Goal: Find specific page/section

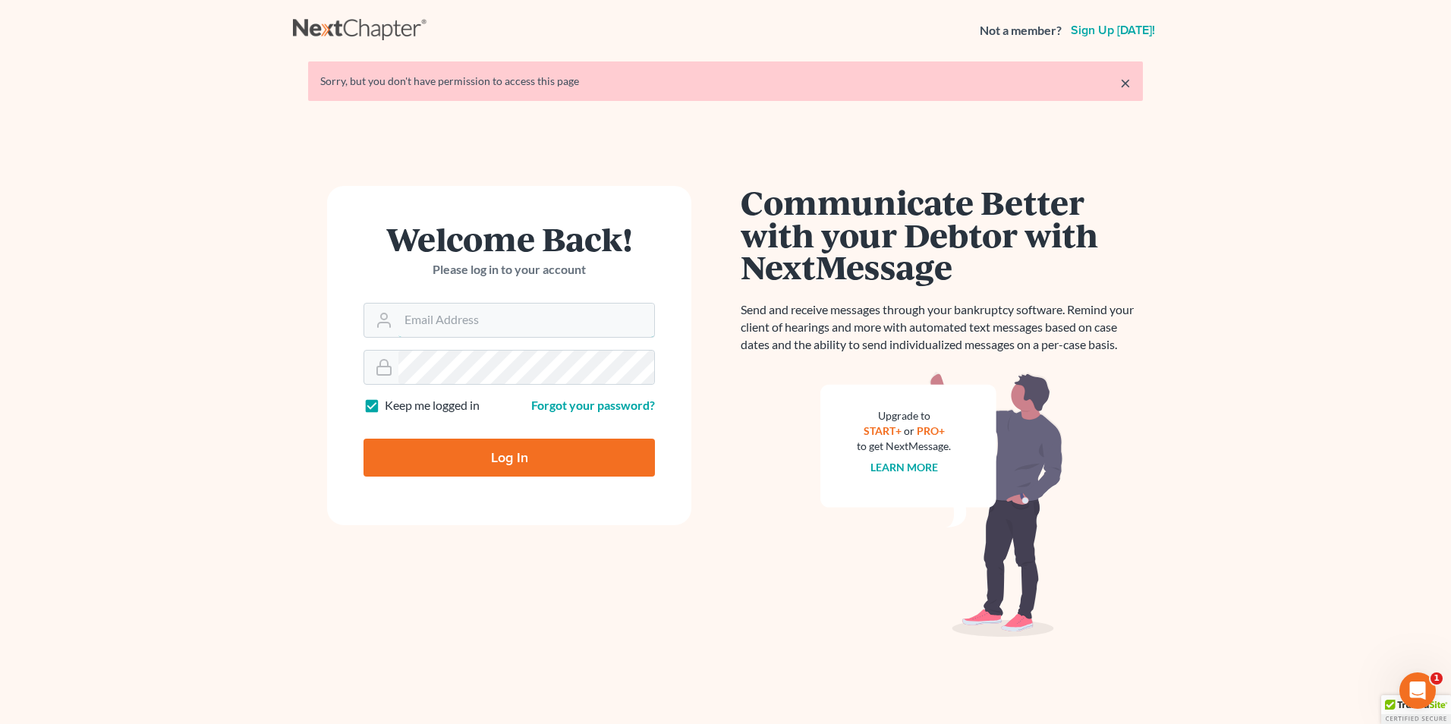
type input "[PERSON_NAME][EMAIL_ADDRESS][DOMAIN_NAME]"
click at [581, 456] on input "Log In" at bounding box center [509, 458] width 291 height 38
type input "Thinking..."
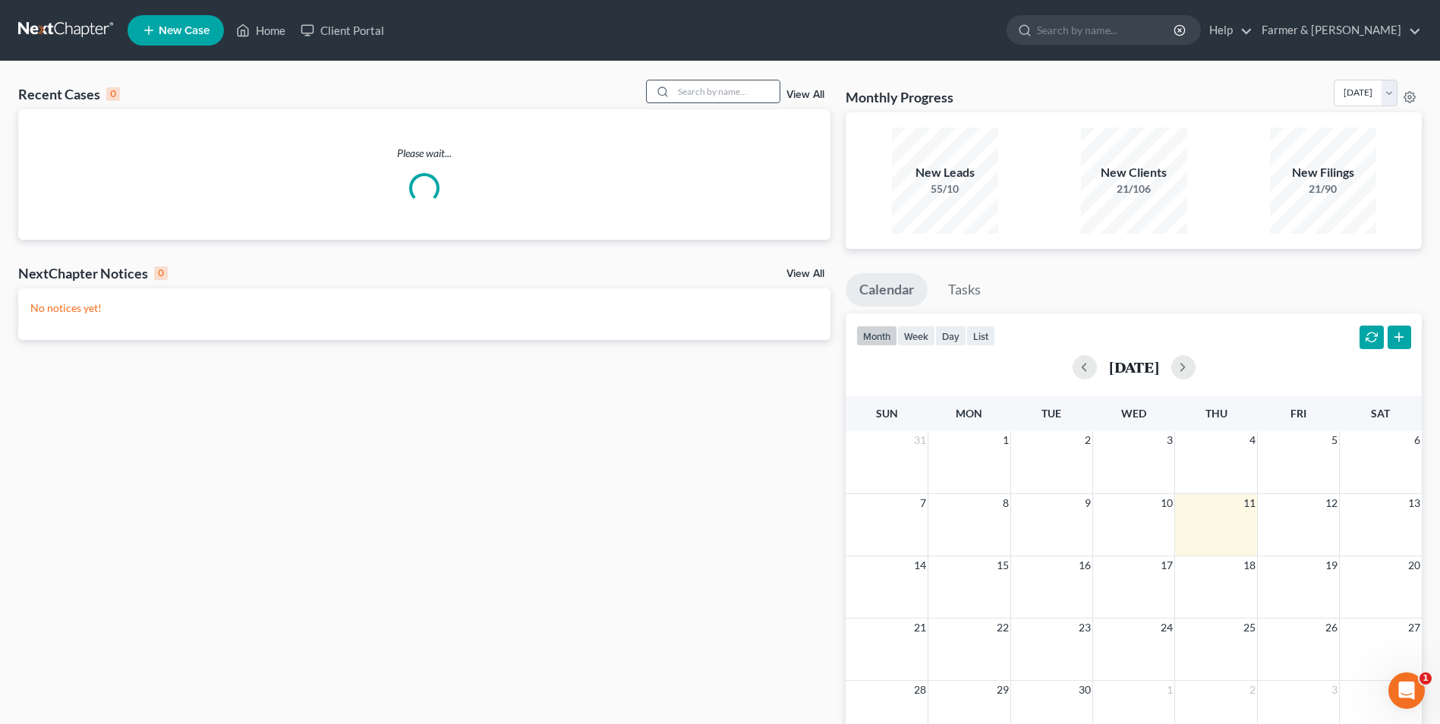
click at [717, 98] on input "search" at bounding box center [726, 91] width 106 height 22
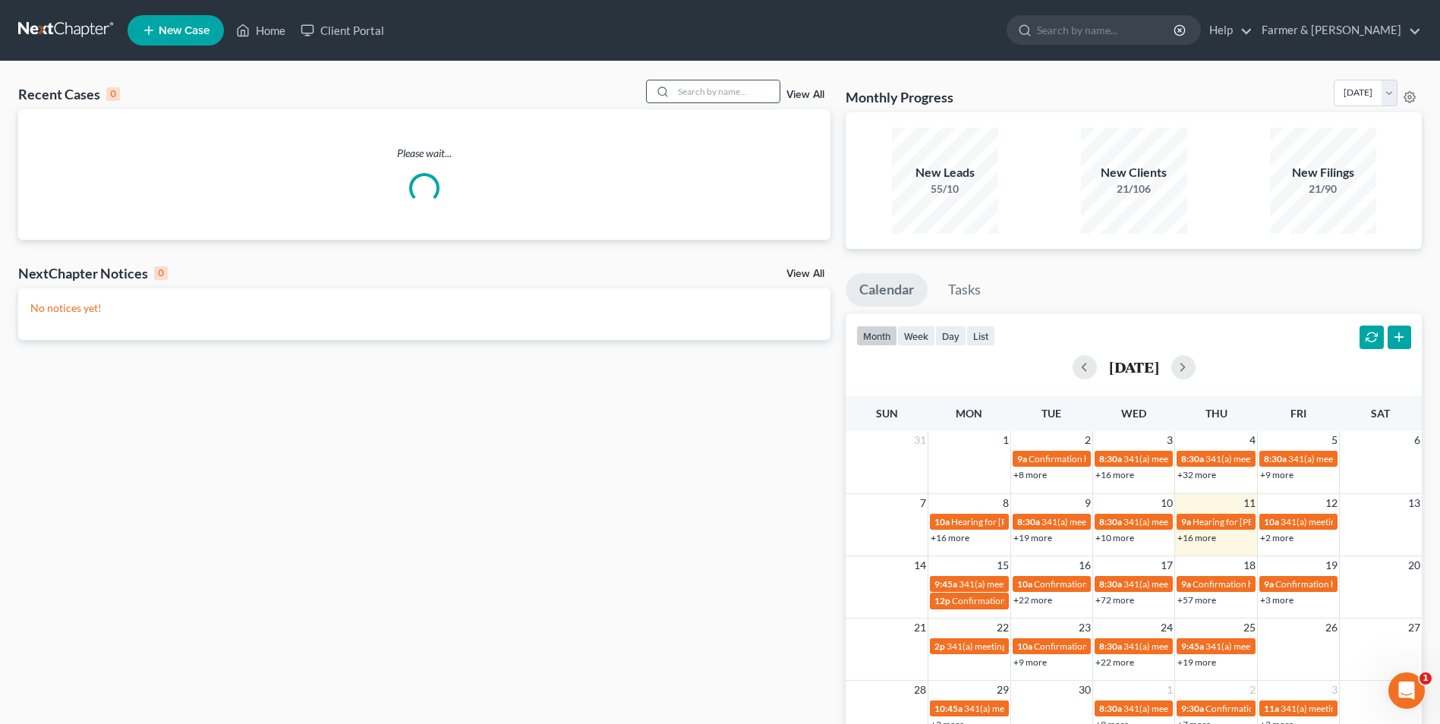
paste input "25-60750"
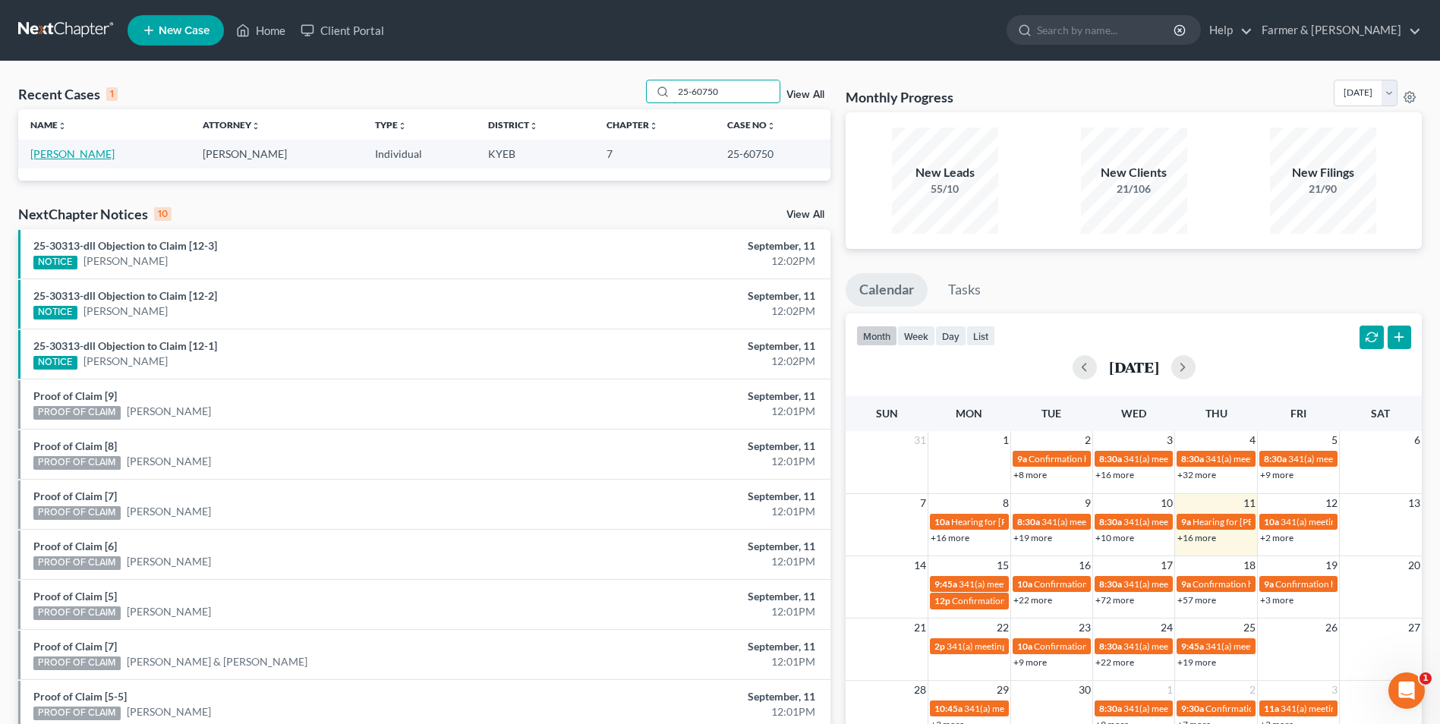
type input "25-60750"
click at [78, 156] on link "Fisher, Tammy" at bounding box center [72, 153] width 84 height 13
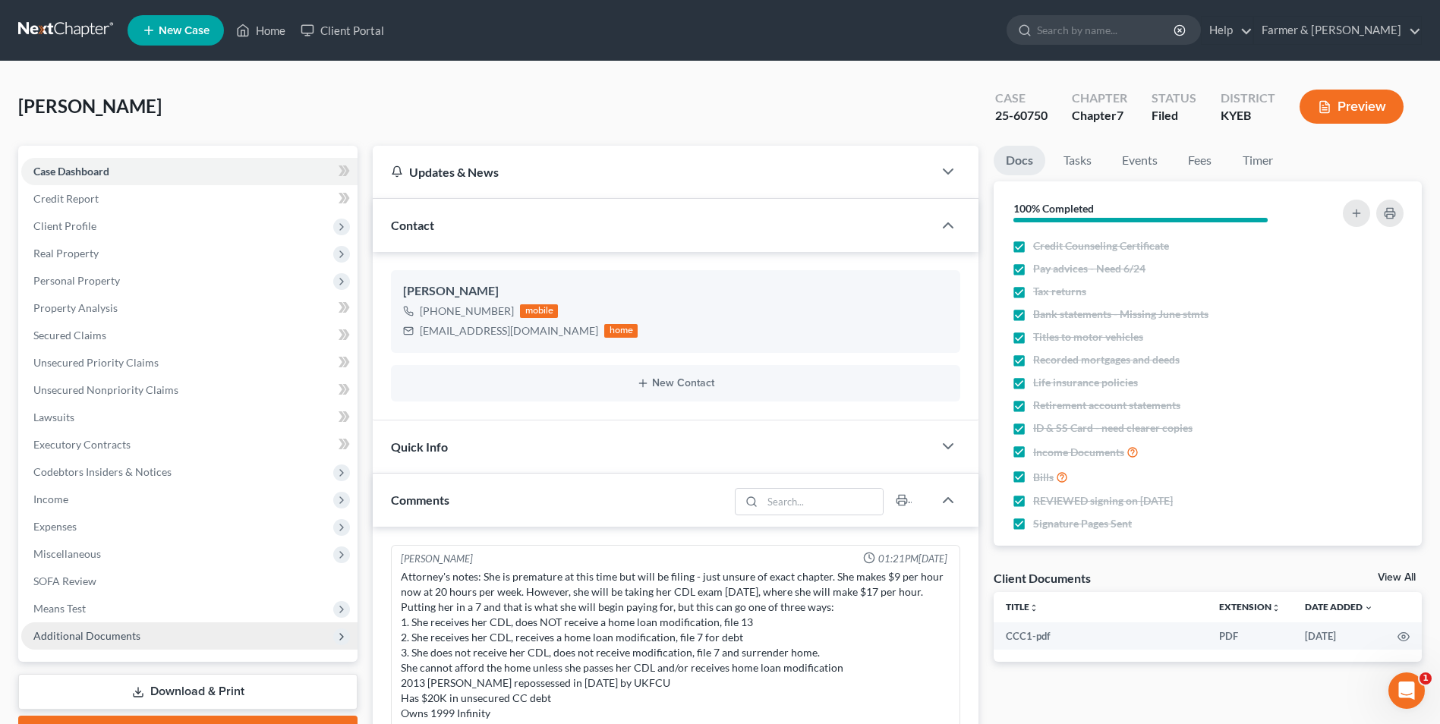
scroll to position [256, 0]
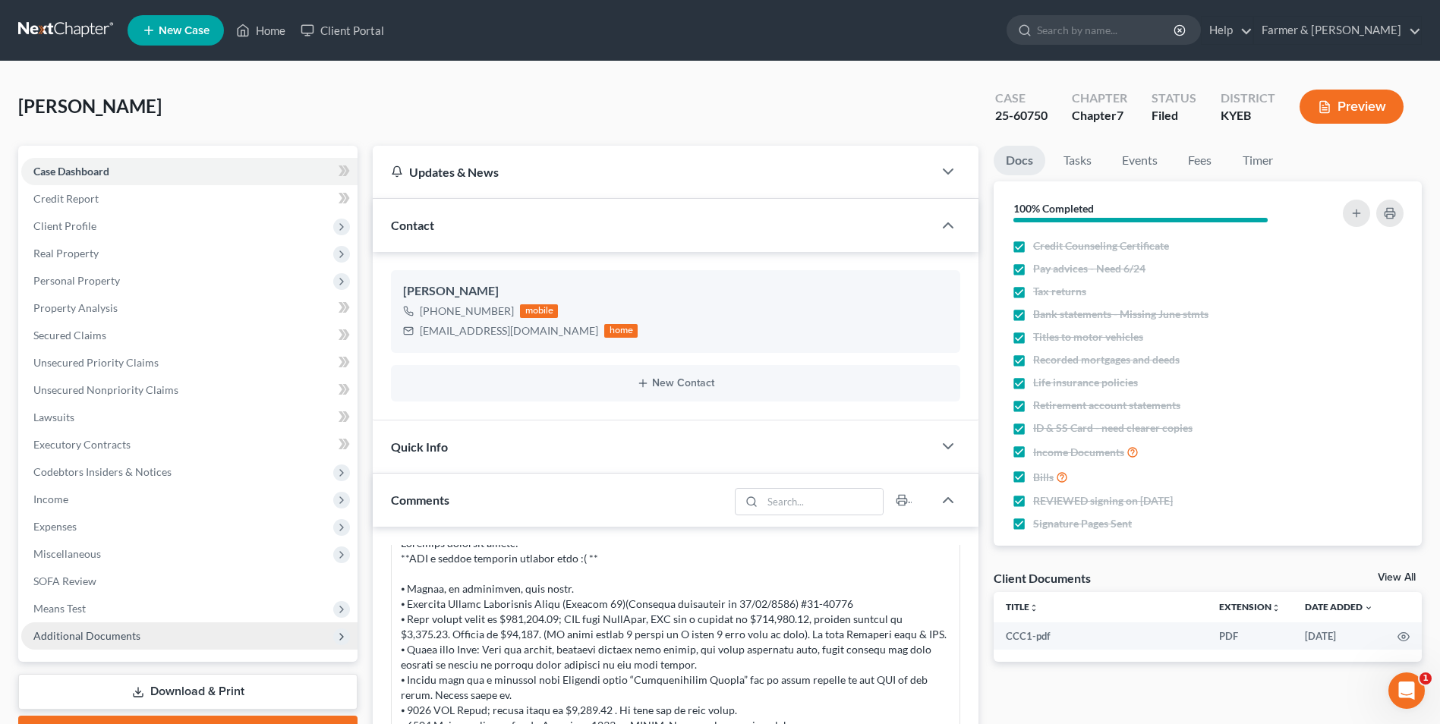
click at [159, 633] on span "Additional Documents" at bounding box center [189, 635] width 336 height 27
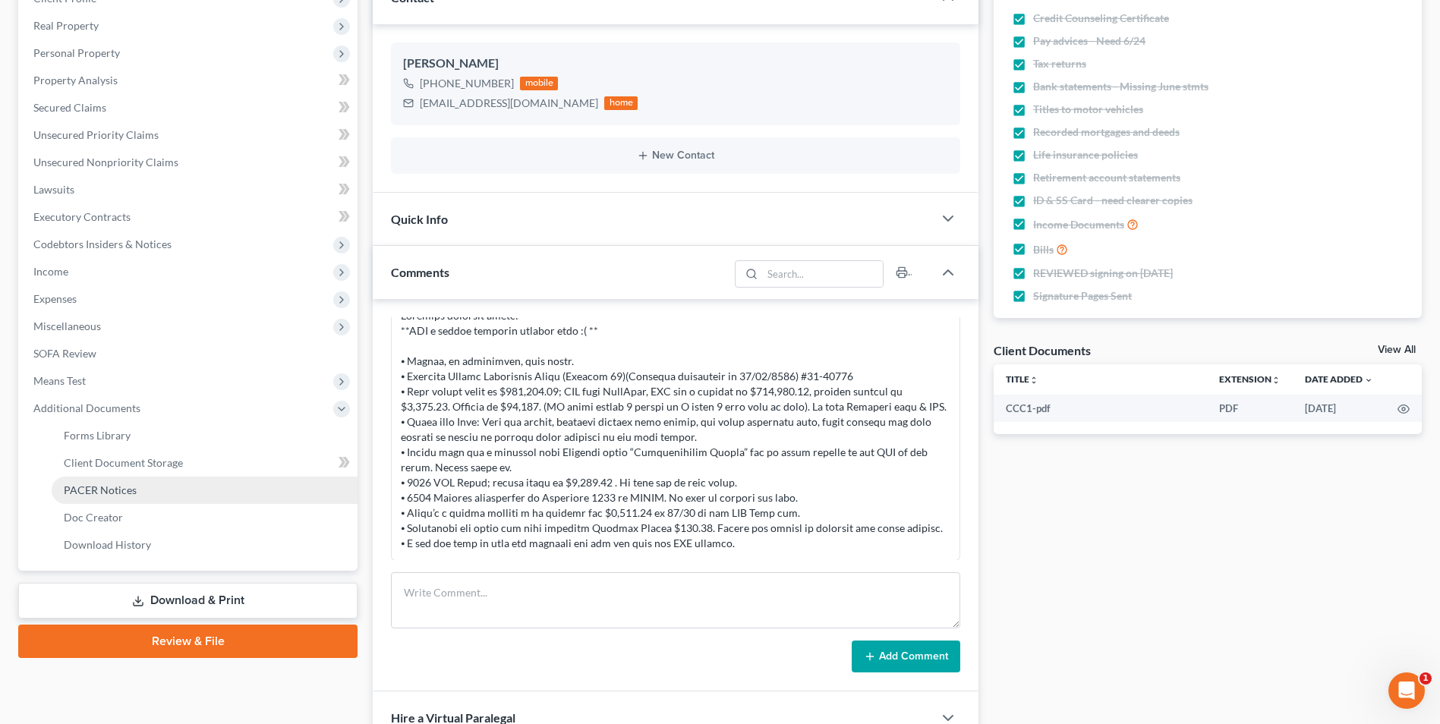
click at [171, 487] on link "PACER Notices" at bounding box center [205, 490] width 306 height 27
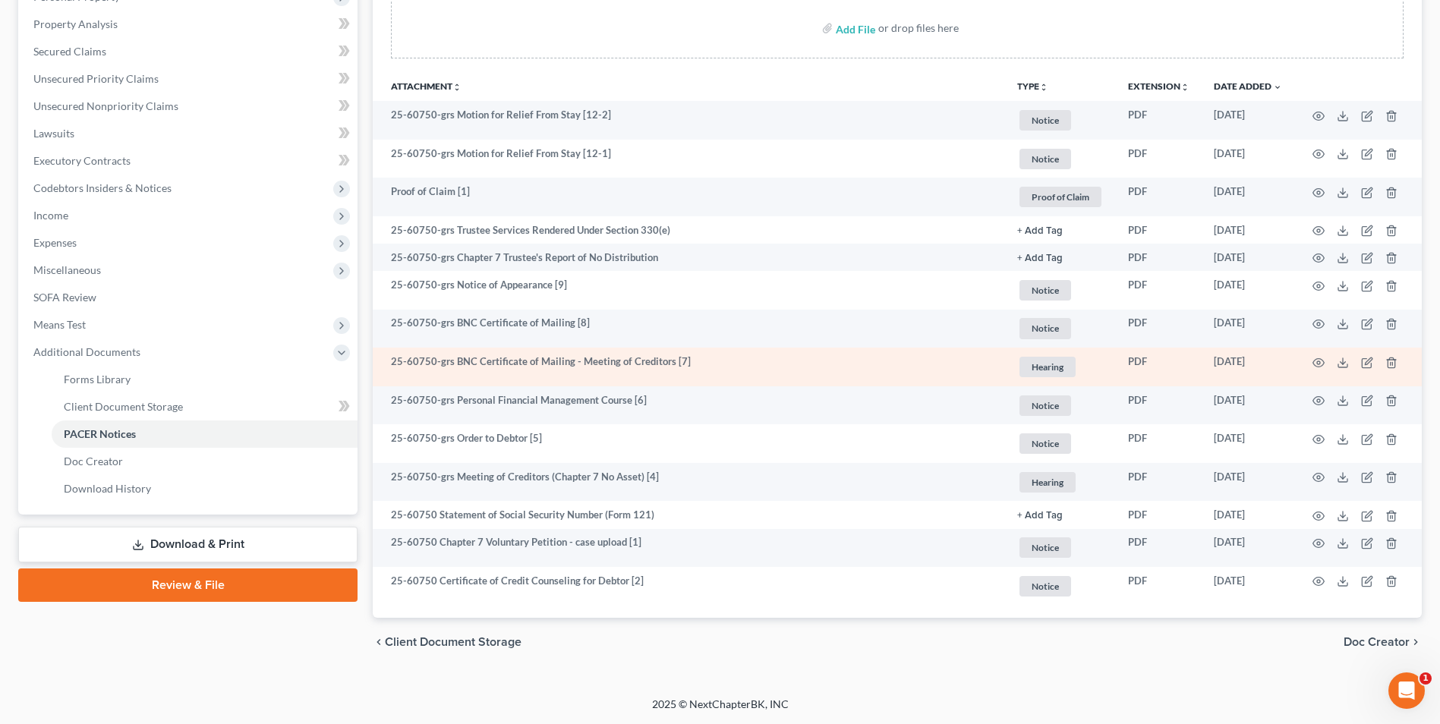
scroll to position [208, 0]
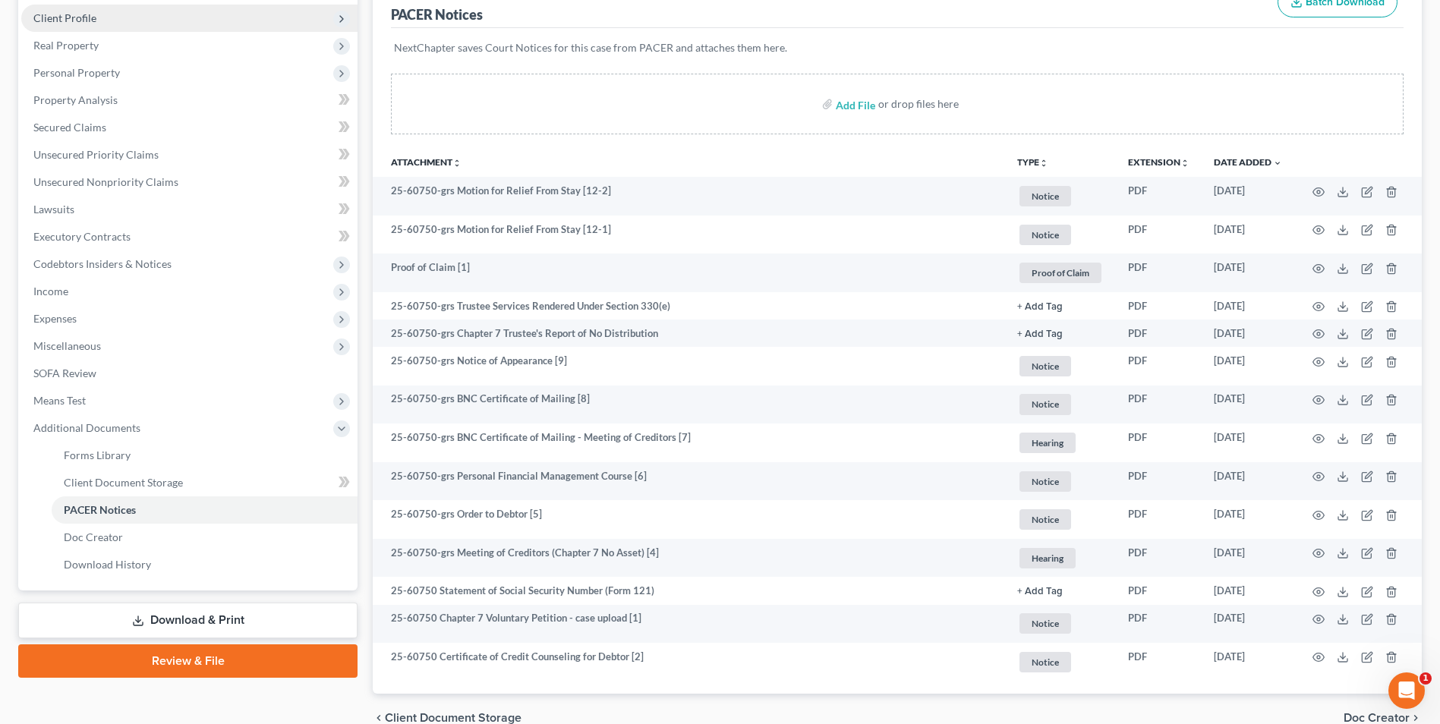
click at [197, 22] on span "Client Profile" at bounding box center [189, 18] width 336 height 27
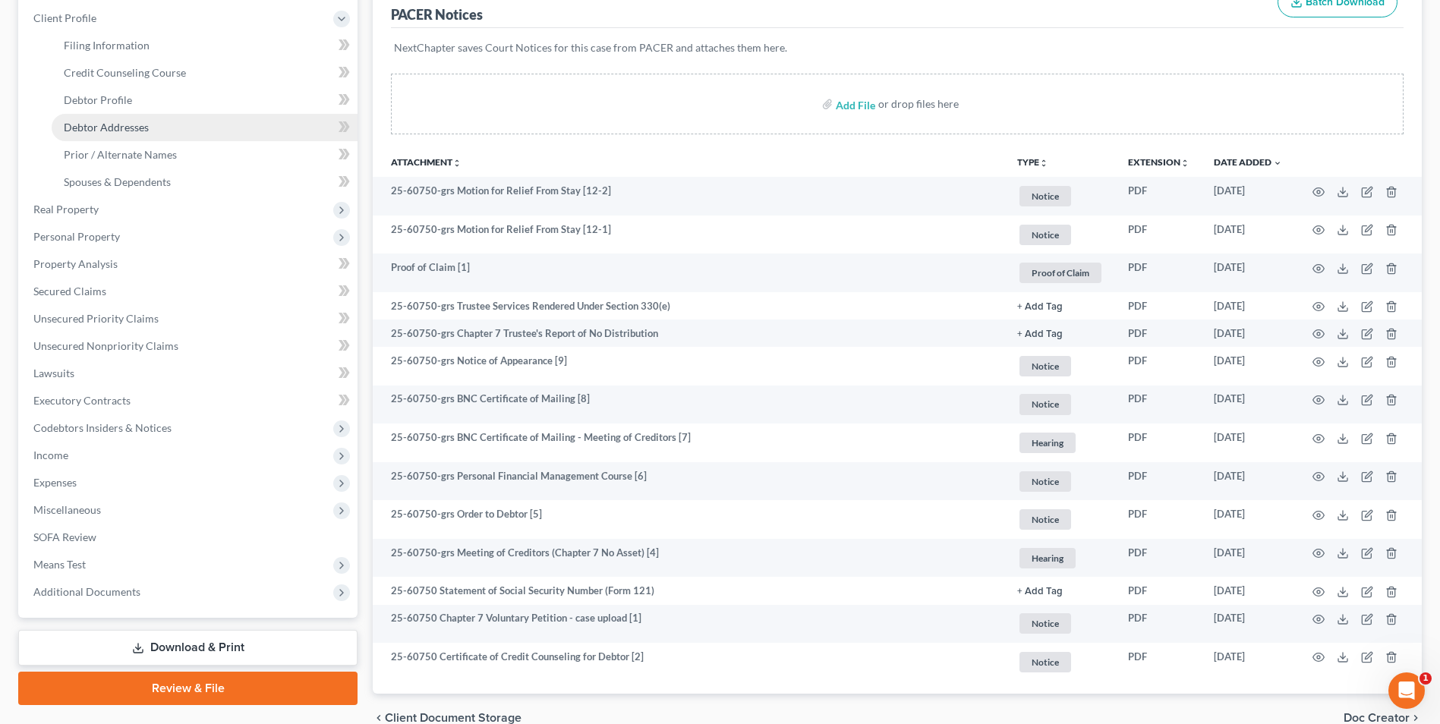
click at [171, 126] on link "Debtor Addresses" at bounding box center [205, 127] width 306 height 27
